Goal: Find specific page/section: Find specific page/section

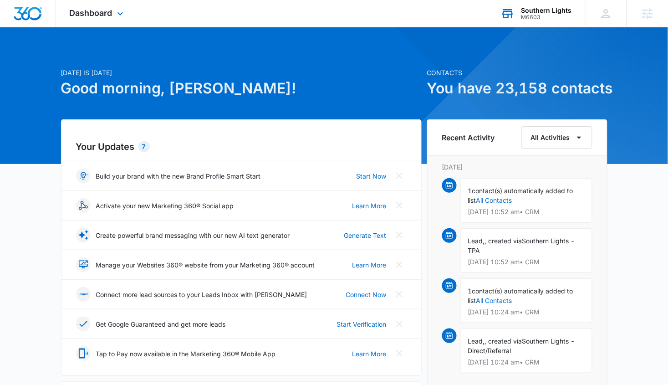
click at [548, 10] on div "Southern Lights" at bounding box center [547, 10] width 51 height 7
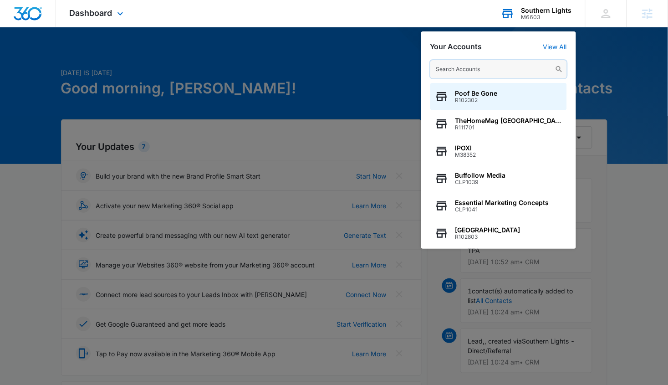
paste input "M335428"
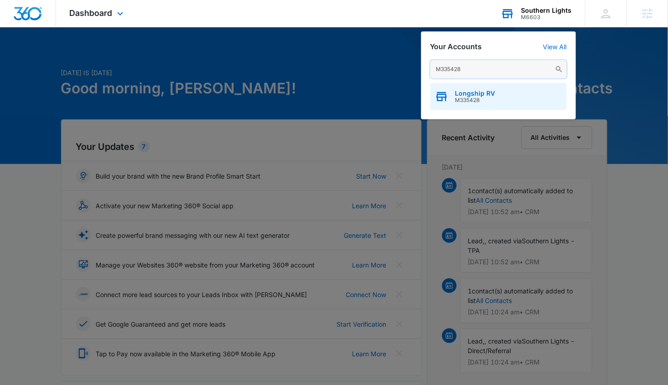
type input "M335428"
click at [456, 98] on span "M335428" at bounding box center [476, 100] width 40 height 6
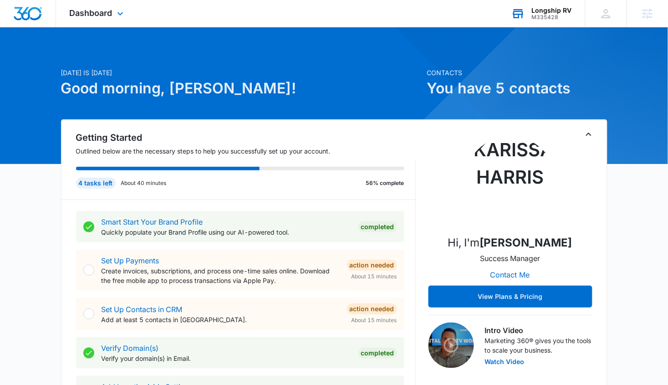
click at [97, 3] on div "Dashboard Apps Reputation Websites Forms CRM Email Social Content Ads Intellige…" at bounding box center [97, 13] width 83 height 27
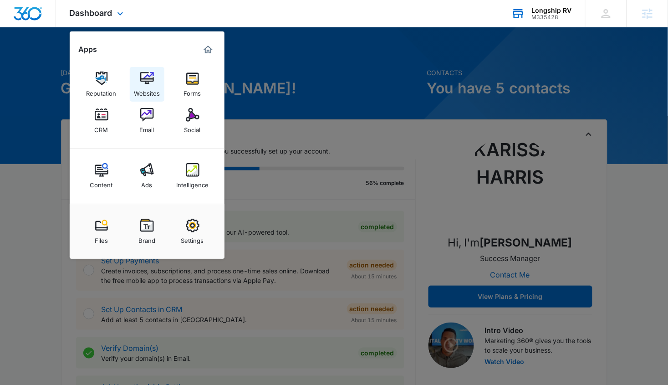
click at [154, 91] on div "Websites" at bounding box center [147, 91] width 26 height 12
